Goal: Transaction & Acquisition: Purchase product/service

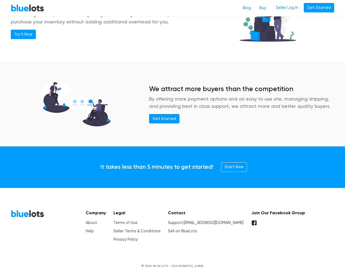
scroll to position [654, 0]
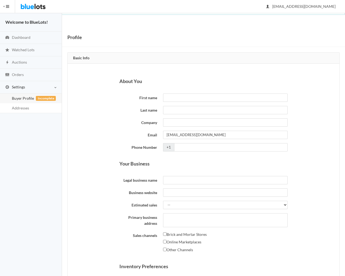
scroll to position [195, 0]
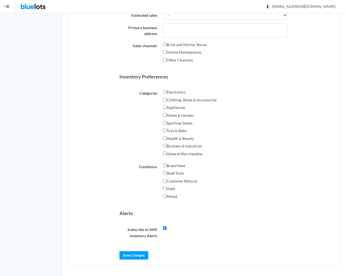
type input "gvDIgrDT"
type input "Testing"
type input "555-666-0606"
type input "gvDIgrDT"
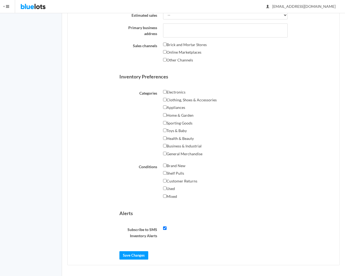
type input "gvDIgrDT"
type textarea "3137 Laguna Street"
checkbox input "false"
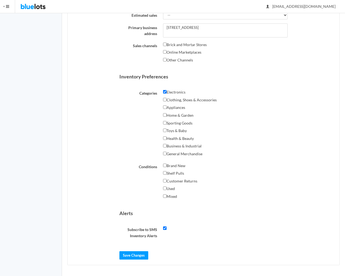
checkbox input "false"
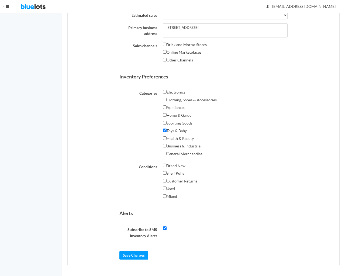
checkbox input "false"
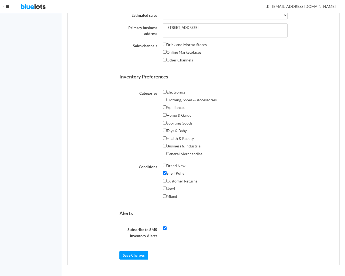
checkbox input "false"
checkbox input "true"
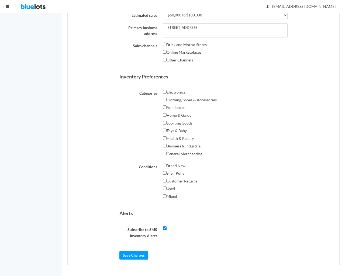
select select "$50,000 to $100,000"
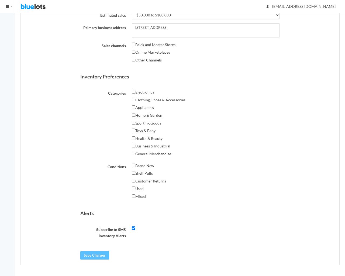
scroll to position [189, 0]
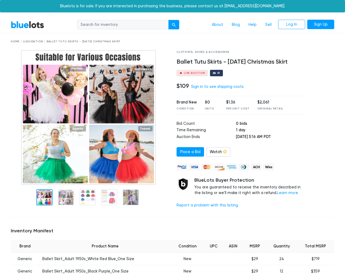
scroll to position [423, 0]
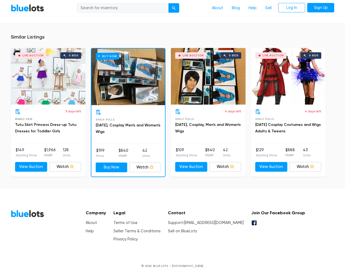
type input "the"
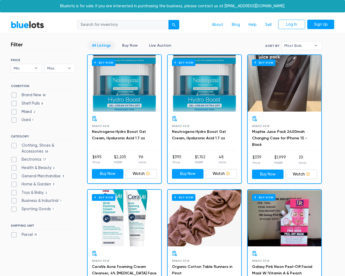
scroll to position [303, 0]
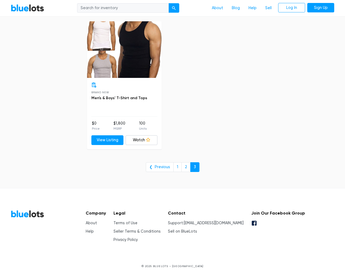
type input "the"
type input "e"
checkbox New"] "false"
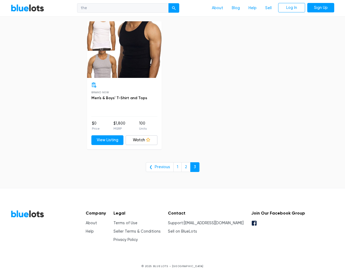
type input "e"
checkbox Pulls"] "false"
checkbox input "false"
checkbox Accessories"] "false"
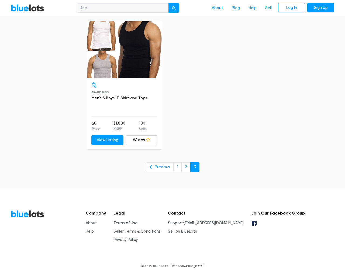
checkbox input "false"
checkbox Beauty"] "false"
checkbox Merchandise"] "false"
checkbox Garden"] "false"
checkbox Baby"] "false"
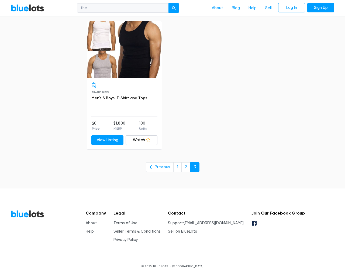
checkbox Industrial"] "false"
checkbox Goods"] "false"
checkbox input "false"
type input "e"
select select "10000"
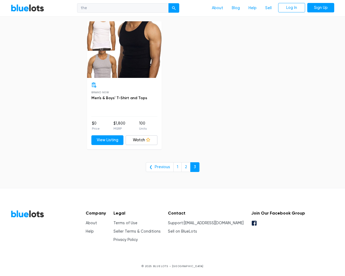
select select "50000"
select select "ending_soonest"
select select "50000"
select select "highest_price"
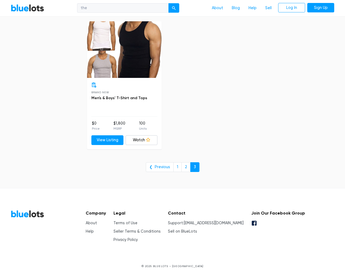
scroll to position [0, 0]
